Goal: Communication & Community: Answer question/provide support

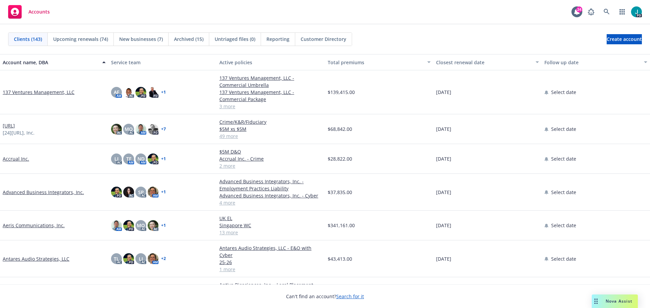
click at [622, 302] on span "Nova Assist" at bounding box center [619, 302] width 27 height 6
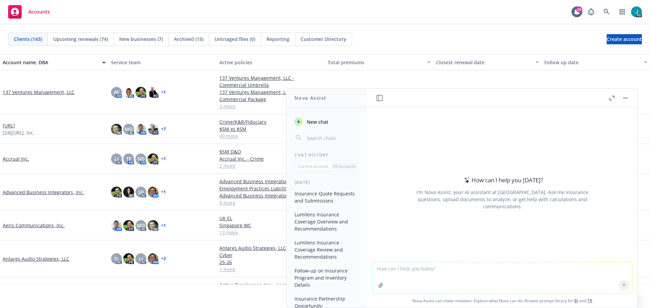
click at [390, 266] on textarea at bounding box center [502, 278] width 259 height 31
click at [482, 268] on textarea at bounding box center [502, 278] width 259 height 31
click at [377, 269] on textarea at bounding box center [502, 278] width 259 height 31
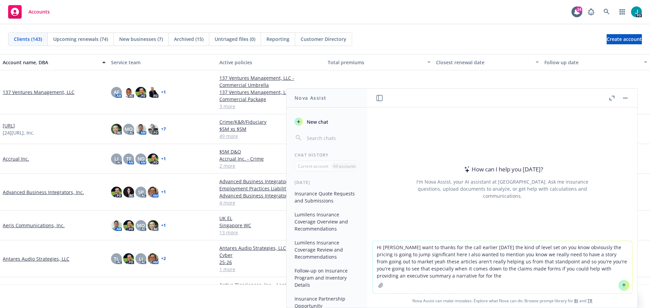
click at [455, 273] on textarea "Hi [PERSON_NAME] want to thanks for the call earlier [DATE] the kind of level s…" at bounding box center [502, 267] width 259 height 52
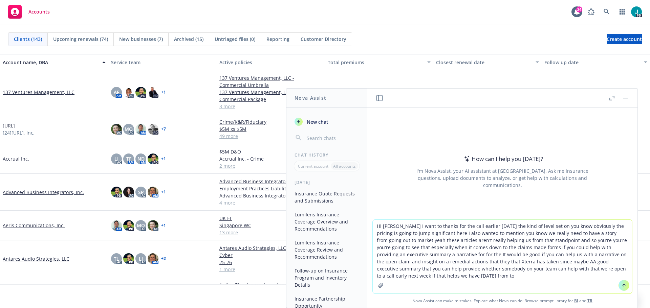
click at [425, 277] on textarea "Hi [PERSON_NAME] I want to thanks for the call earlier [DATE] the kind of level…" at bounding box center [502, 257] width 259 height 74
click at [510, 277] on textarea "Hi [PERSON_NAME] I want to thanks for the call earlier [DATE] the kind of level…" at bounding box center [502, 257] width 259 height 74
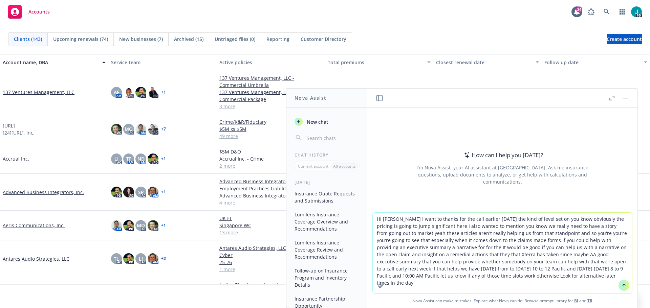
type textarea "Hi [PERSON_NAME] I want to thanks for the call earlier [DATE] the kind of level…"
click at [621, 285] on icon at bounding box center [623, 285] width 5 height 5
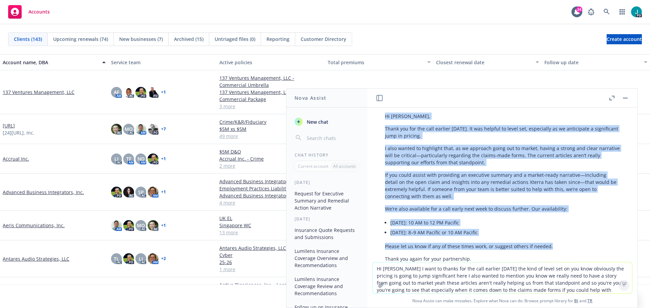
scroll to position [76, 0]
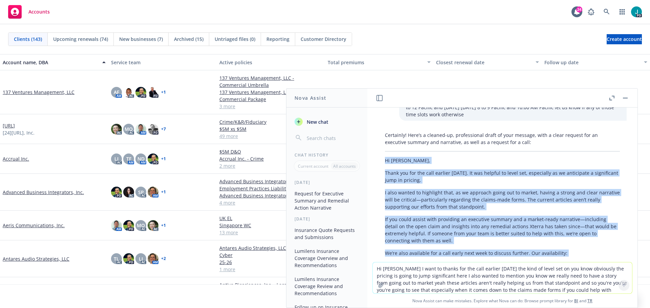
drag, startPoint x: 552, startPoint y: 169, endPoint x: 384, endPoint y: 153, distance: 169.0
click at [384, 153] on div "Certainly! Here’s a cleaned-up, professional draft of your message, with a clea…" at bounding box center [502, 242] width 248 height 226
copy div "Hi [PERSON_NAME], Thank you for the call earlier [DATE]. It was helpful to leve…"
